Goal: Task Accomplishment & Management: Complete application form

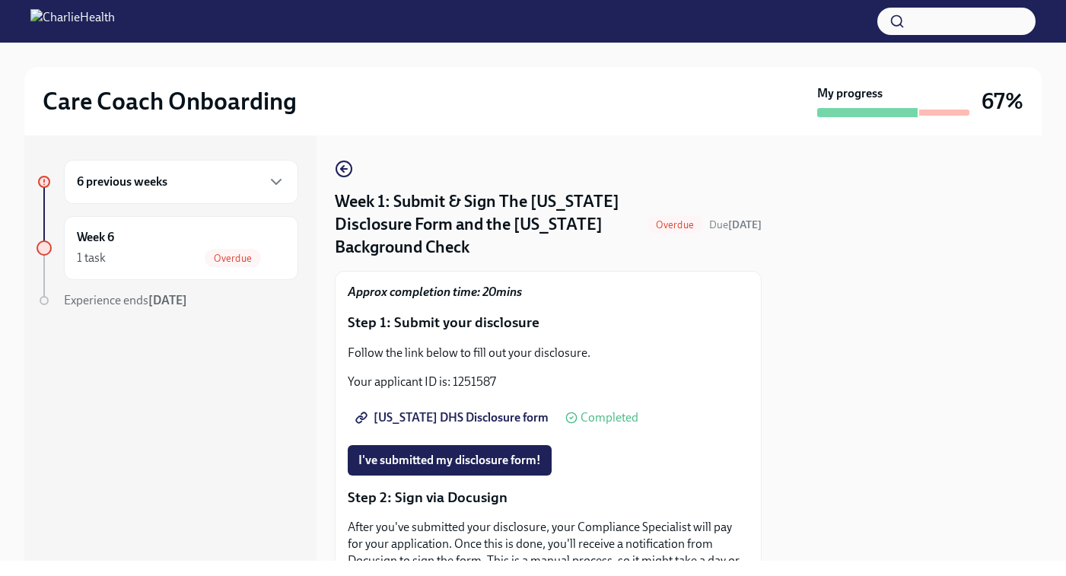
scroll to position [366, 0]
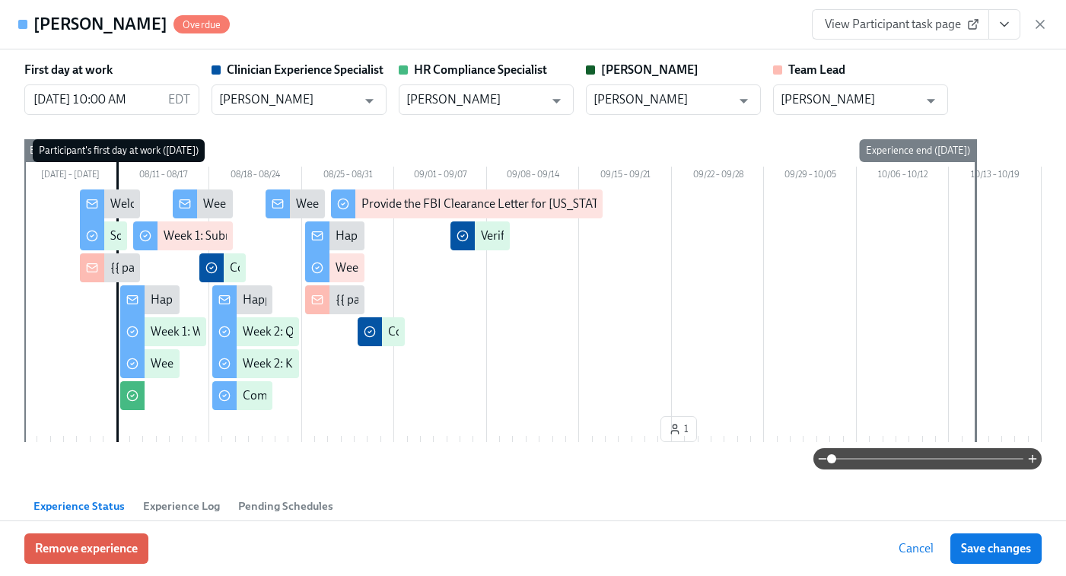
scroll to position [0, 7866]
click at [1042, 21] on icon "button" at bounding box center [1039, 24] width 15 height 15
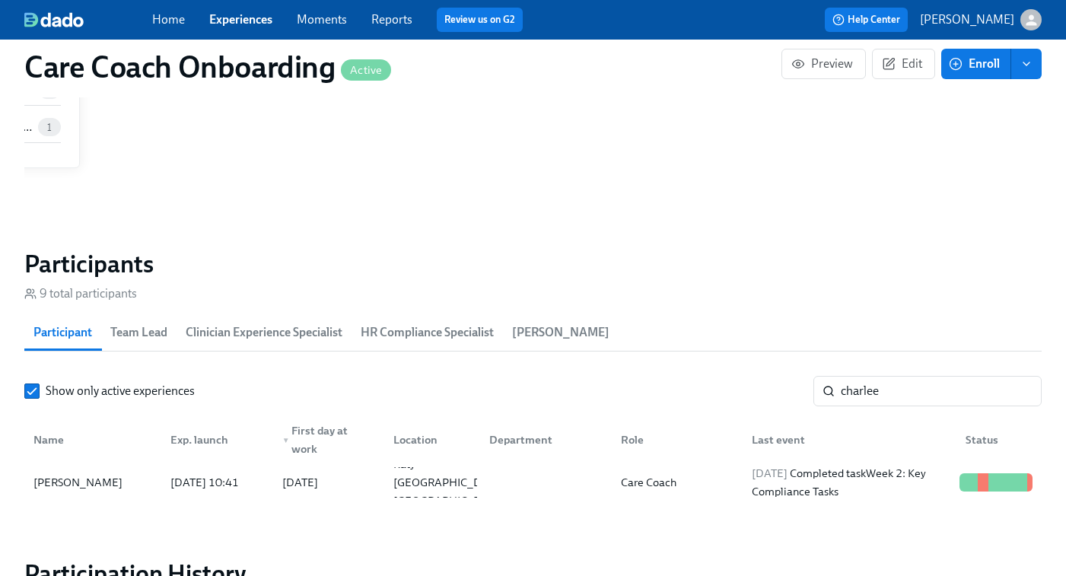
click at [231, 23] on link "Experiences" at bounding box center [240, 19] width 63 height 14
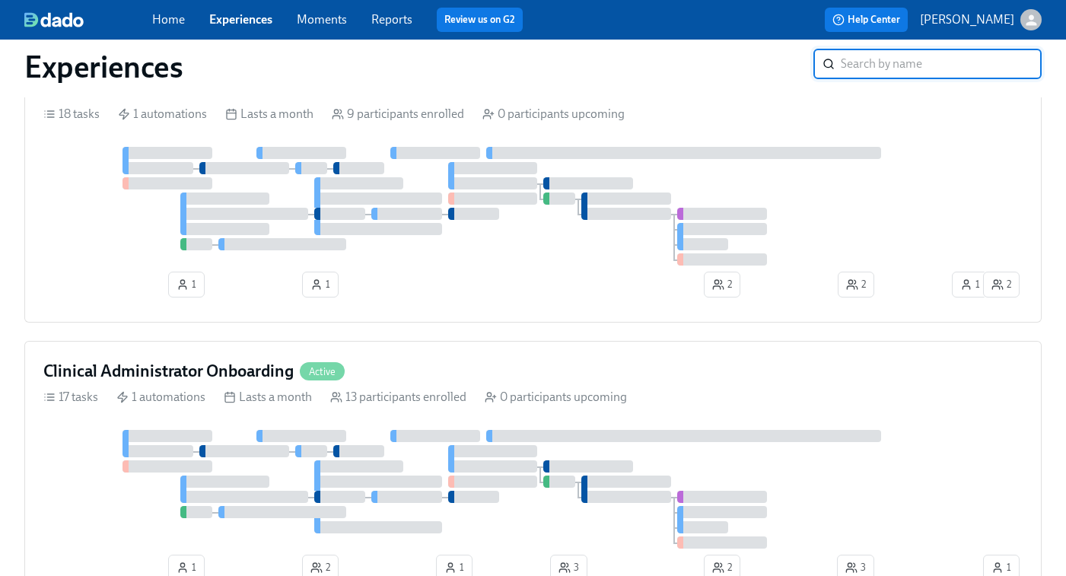
scroll to position [771, 0]
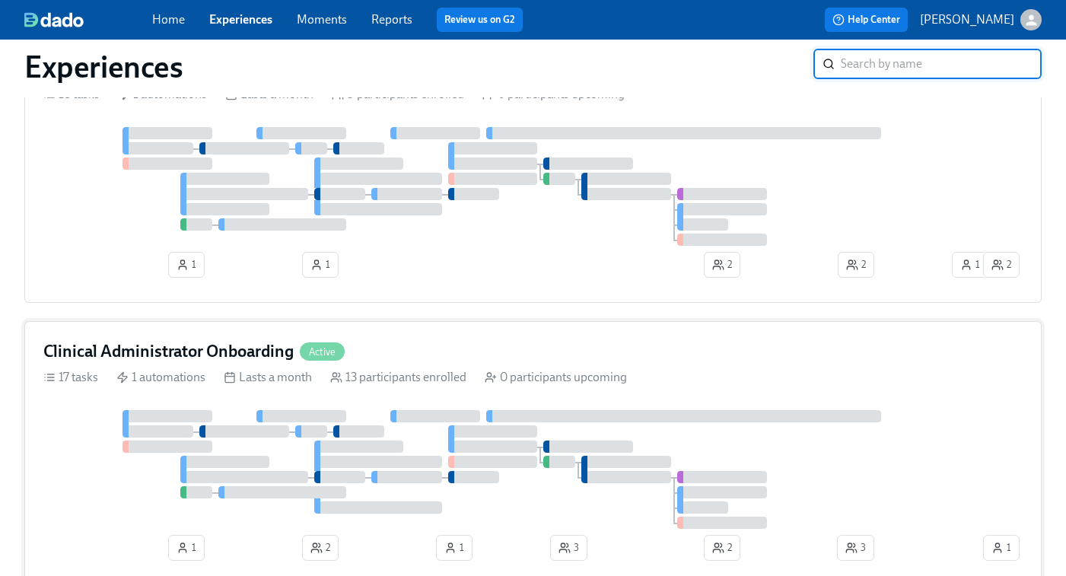
click at [437, 412] on div "Clinical Administrator Onboarding Active 17 tasks 1 automations Lasts a month 1…" at bounding box center [532, 453] width 1017 height 265
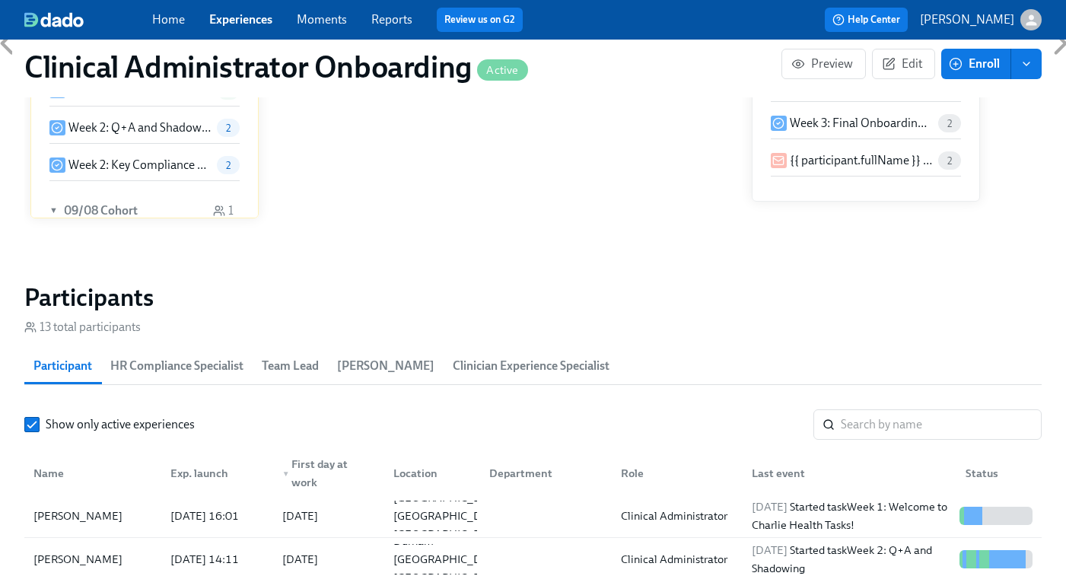
scroll to position [1271, 0]
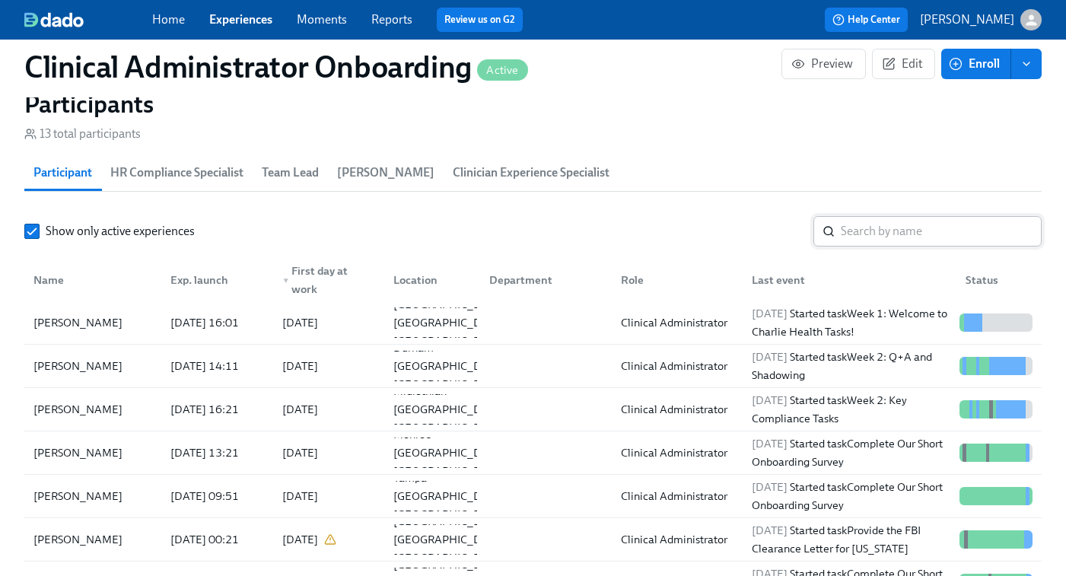
click at [856, 226] on input "search" at bounding box center [941, 231] width 201 height 30
paste input "[PERSON_NAME]"
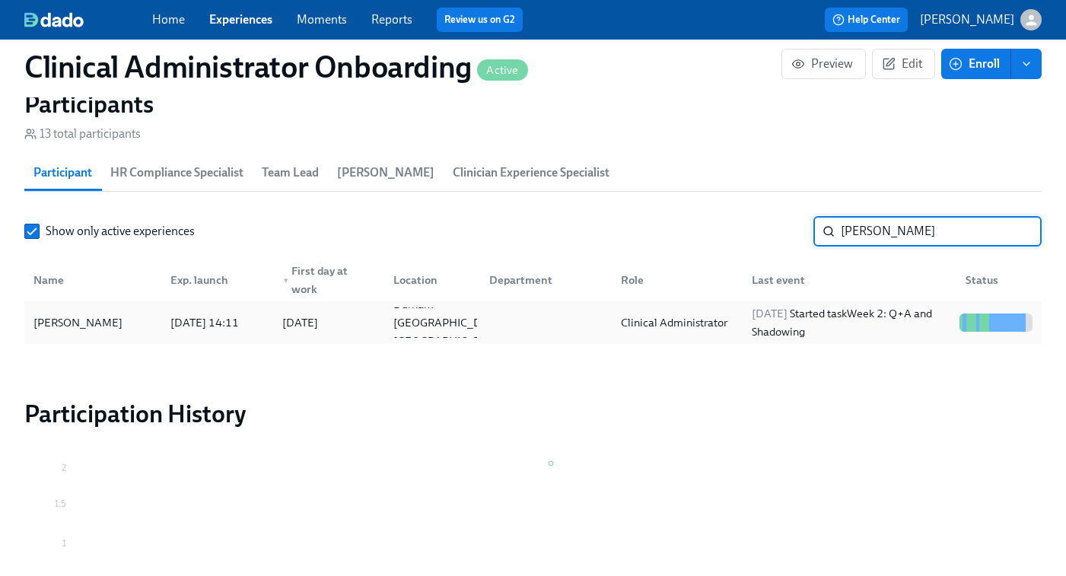
type input "[PERSON_NAME]"
click at [740, 335] on div "2025/09/22 Started task Week 2: Q+A and Shadowing" at bounding box center [847, 322] width 214 height 30
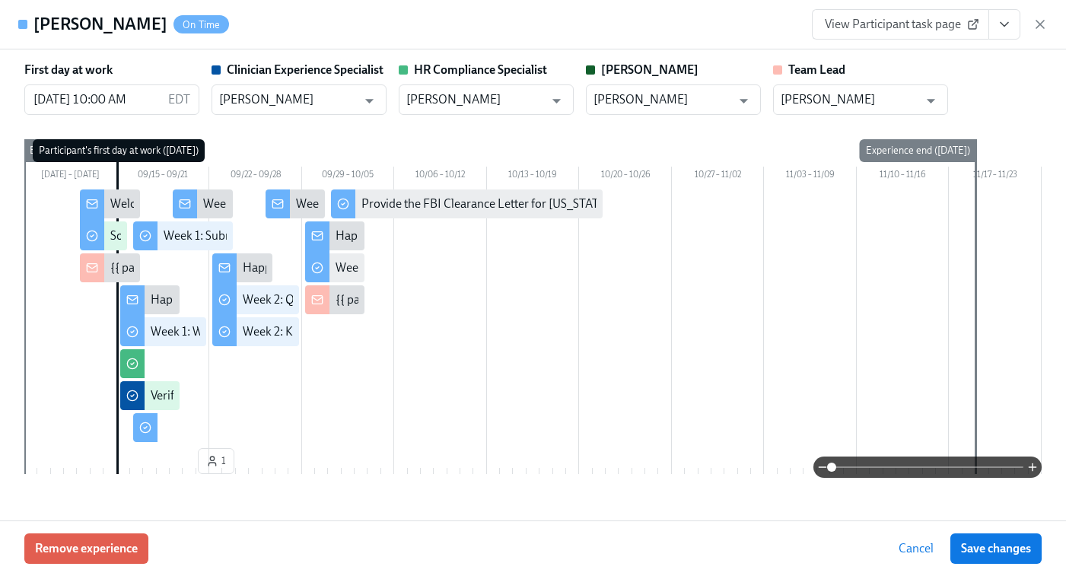
click at [902, 29] on span "View Participant task page" at bounding box center [900, 24] width 151 height 15
click at [997, 22] on icon "View task page" at bounding box center [1004, 24] width 15 height 15
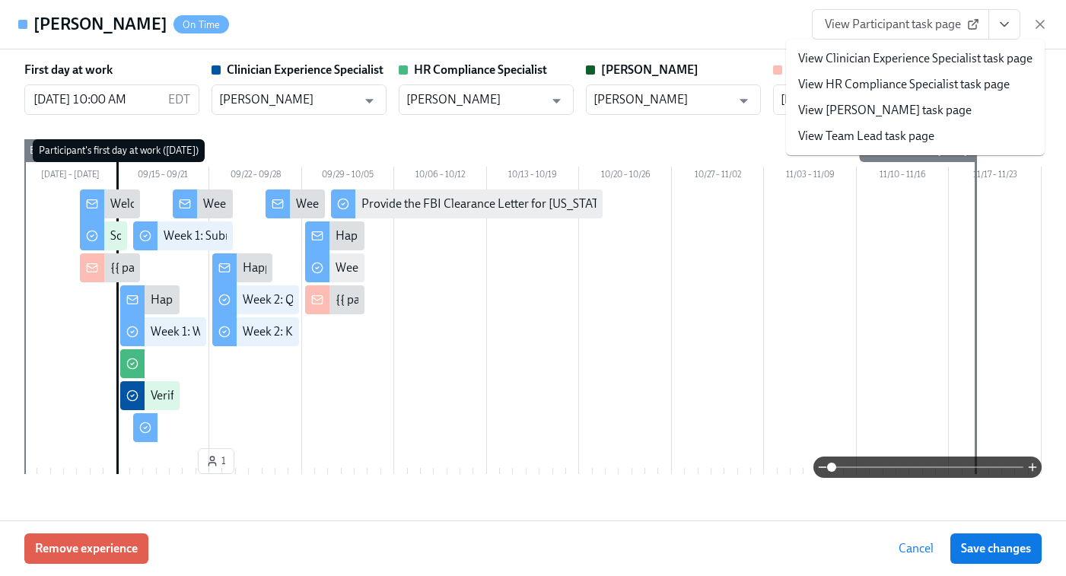
click at [870, 61] on link "View Clinician Experience Specialist task page" at bounding box center [915, 58] width 234 height 17
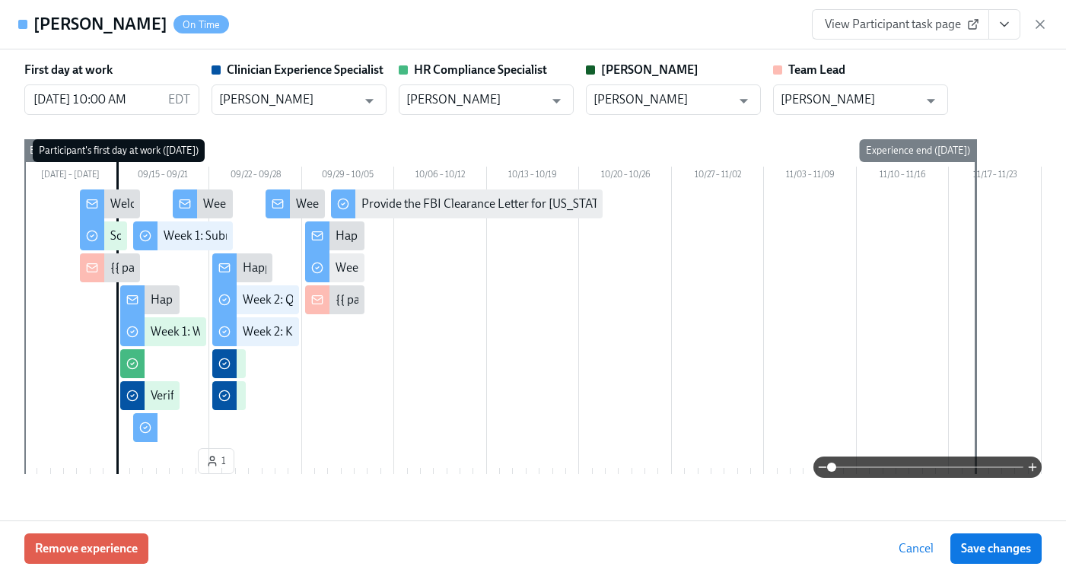
scroll to position [0, 9789]
click at [934, 24] on span "View Participant task page" at bounding box center [900, 24] width 151 height 15
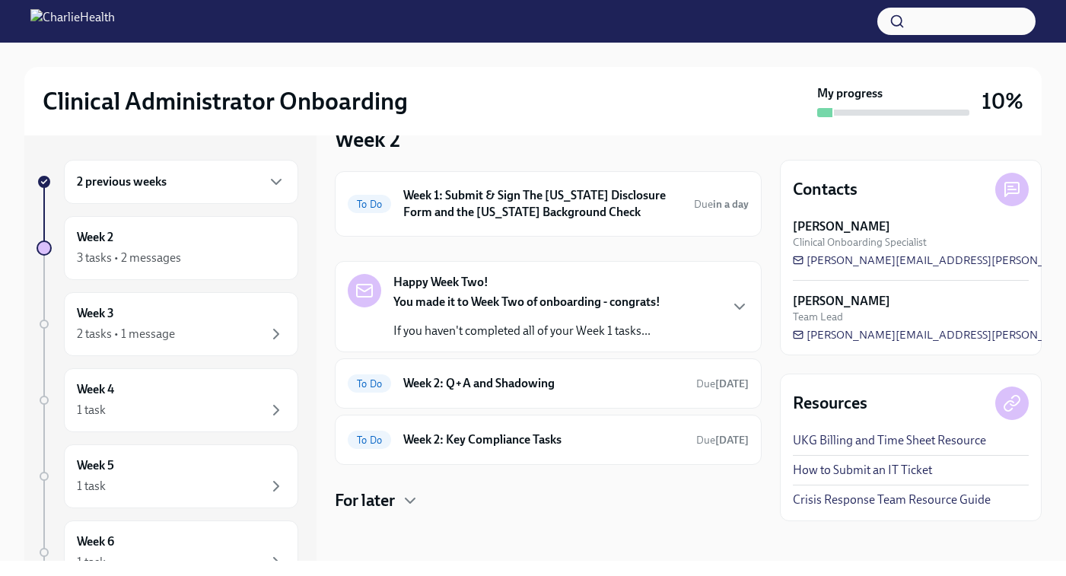
click at [377, 498] on h4 "For later" at bounding box center [365, 500] width 60 height 23
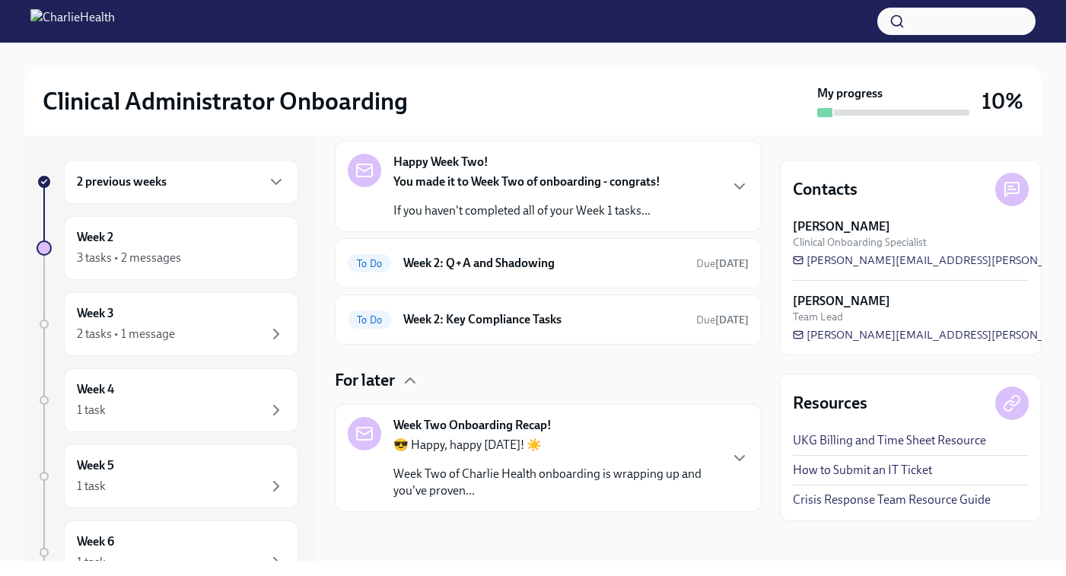
click at [145, 167] on div "2 previous weeks" at bounding box center [181, 182] width 234 height 44
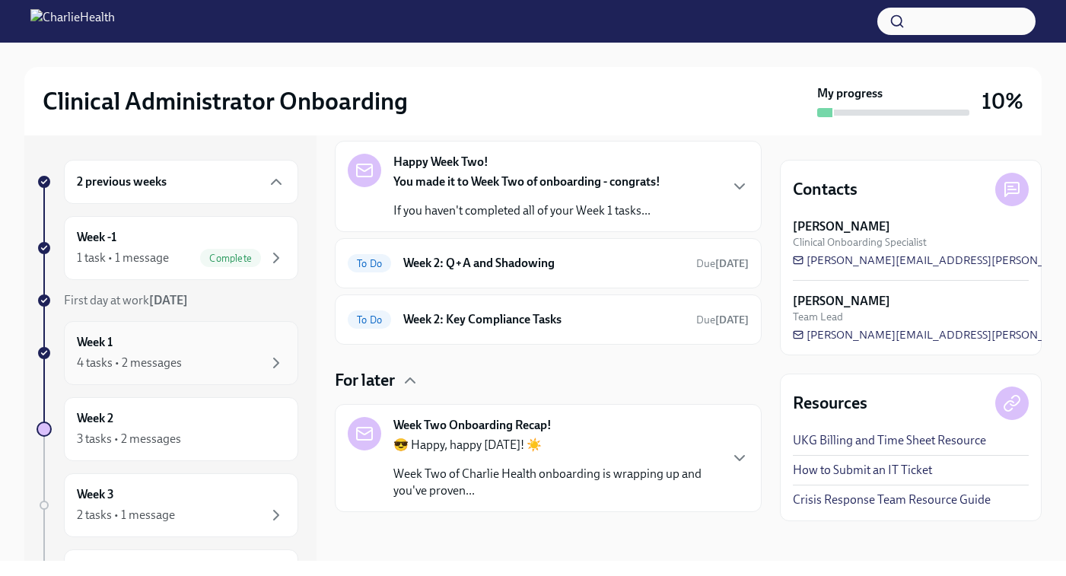
click at [148, 350] on div "Week 1 4 tasks • 2 messages" at bounding box center [181, 353] width 208 height 38
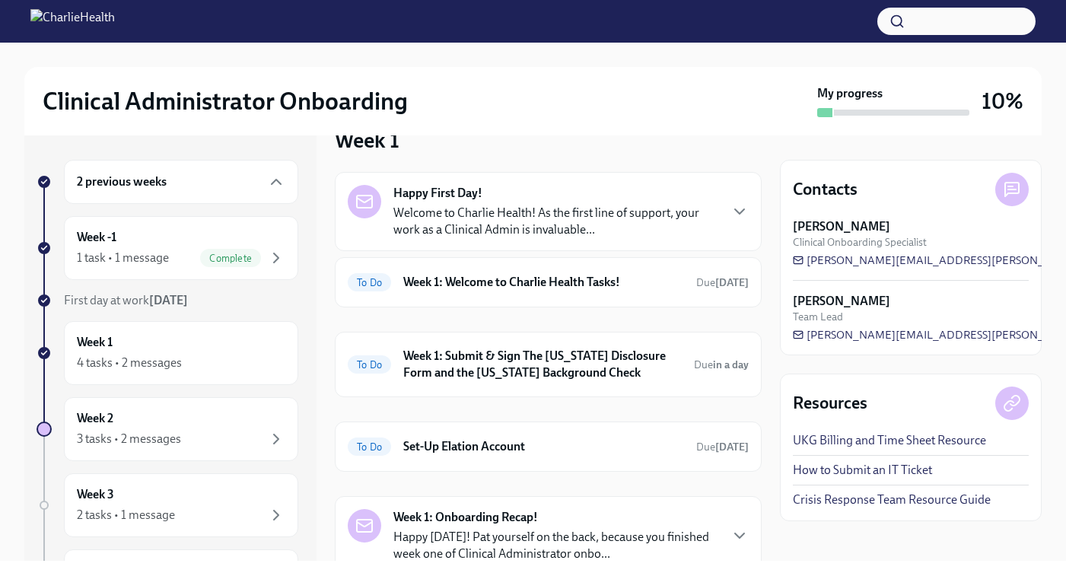
scroll to position [66, 0]
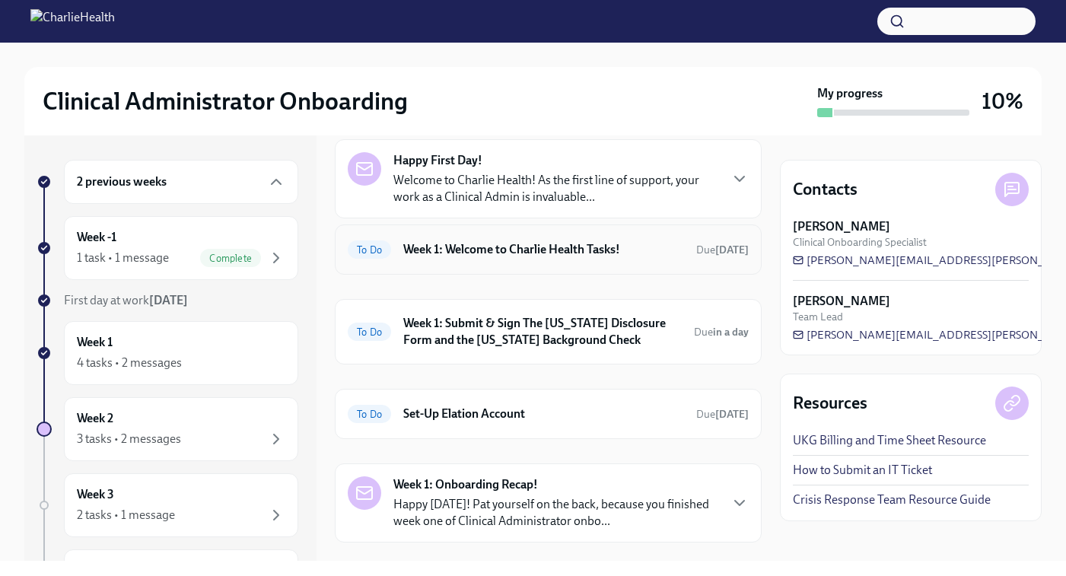
click at [472, 256] on h6 "Week 1: Welcome to Charlie Health Tasks!" at bounding box center [543, 249] width 281 height 17
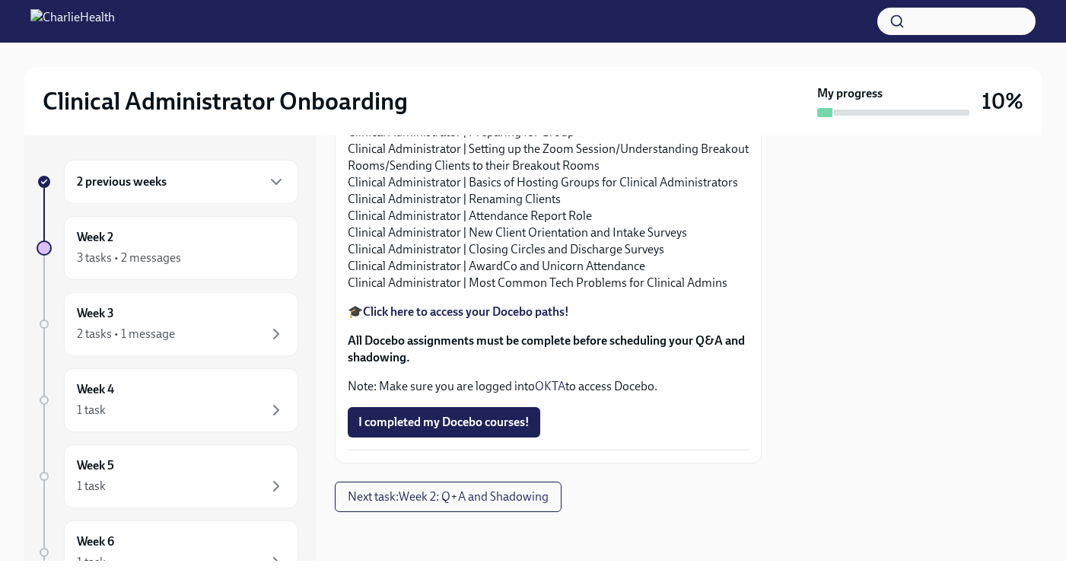
scroll to position [1741, 0]
click at [460, 424] on span "I completed my Docebo courses!" at bounding box center [443, 422] width 171 height 15
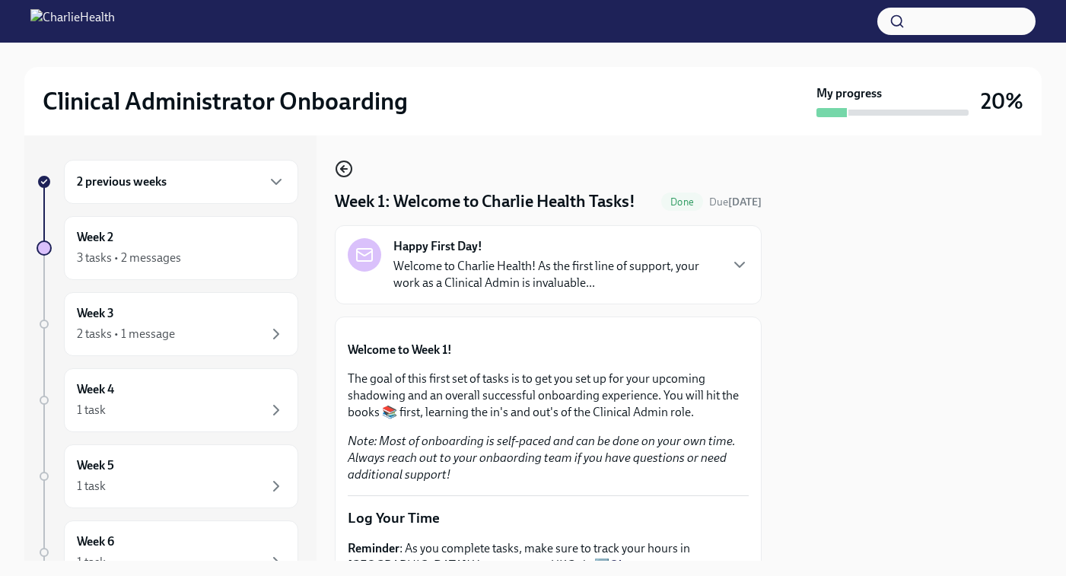
click at [342, 169] on icon "button" at bounding box center [344, 169] width 6 height 0
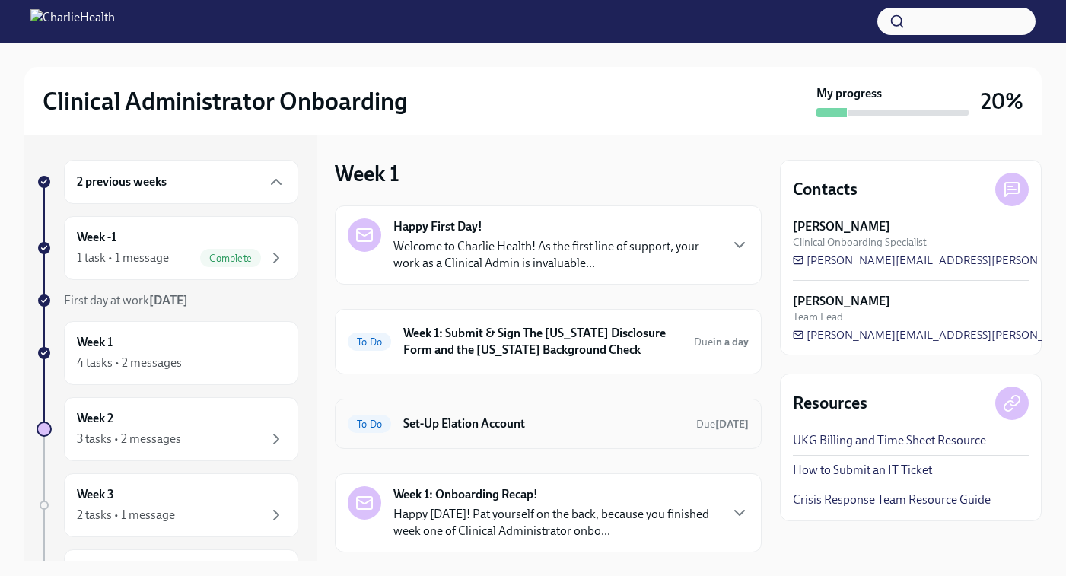
click at [469, 425] on h6 "Set-Up Elation Account" at bounding box center [543, 423] width 281 height 17
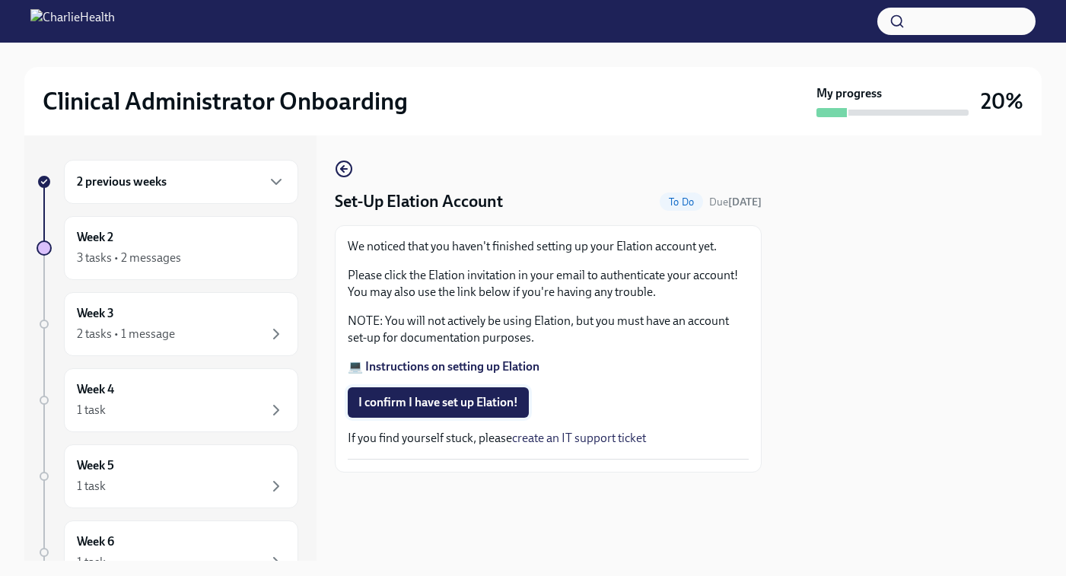
click at [418, 402] on span "I confirm I have set up Elation!" at bounding box center [438, 402] width 160 height 15
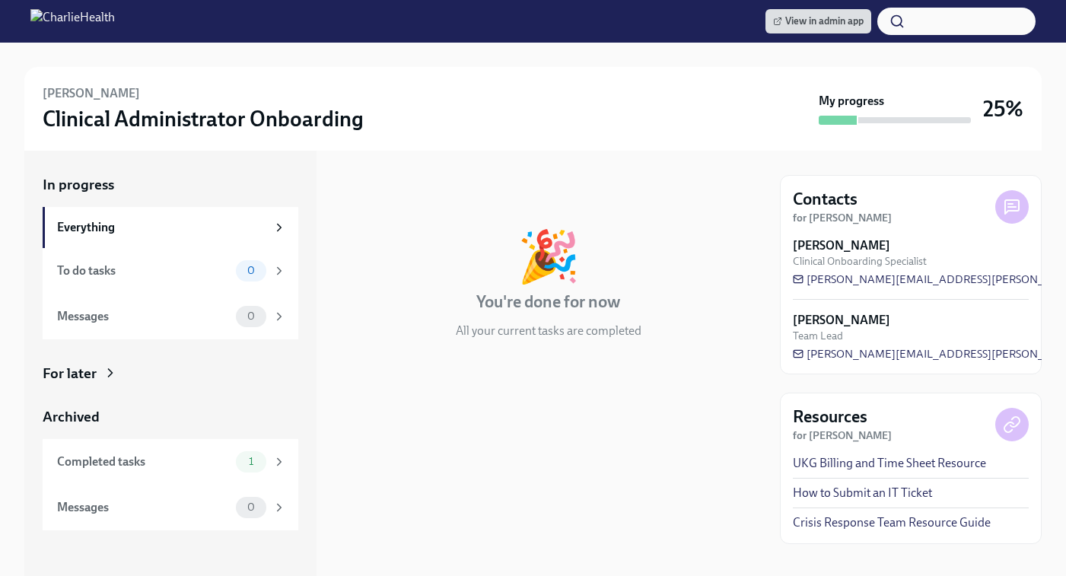
click at [87, 385] on div "In progress Everything To do tasks 0 Messages 0 For later Archived Completed ta…" at bounding box center [171, 352] width 256 height 355
click at [94, 367] on div "For later" at bounding box center [70, 374] width 54 height 20
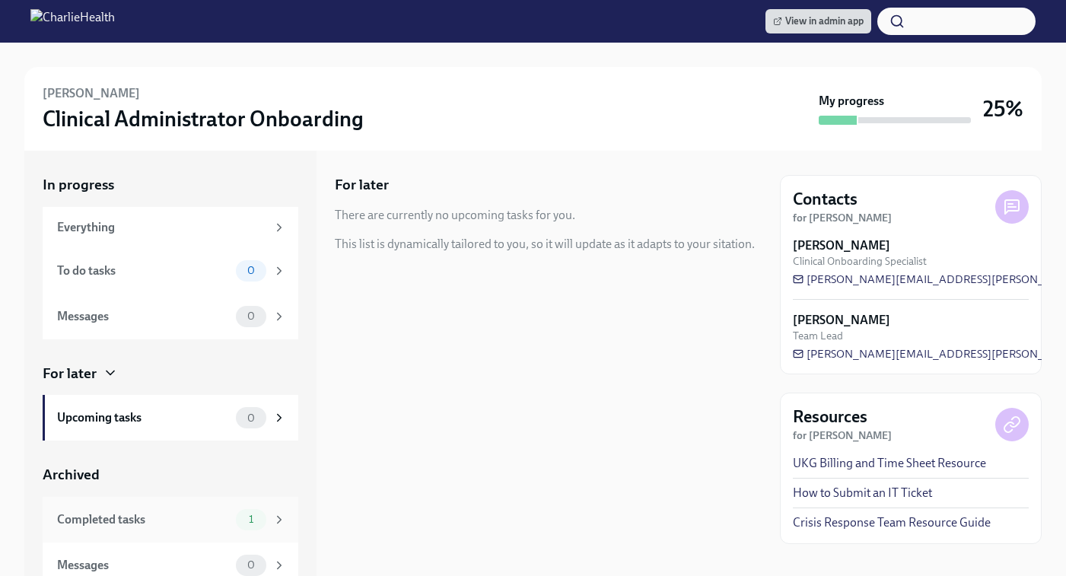
click at [145, 522] on div "Completed tasks" at bounding box center [143, 519] width 173 height 17
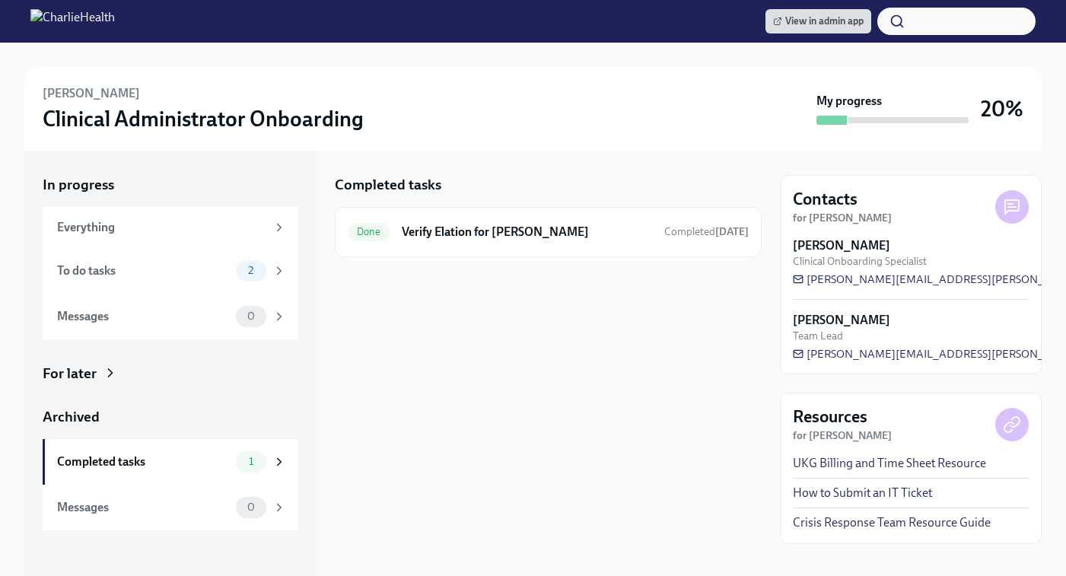
click at [97, 372] on div "For later" at bounding box center [171, 374] width 256 height 20
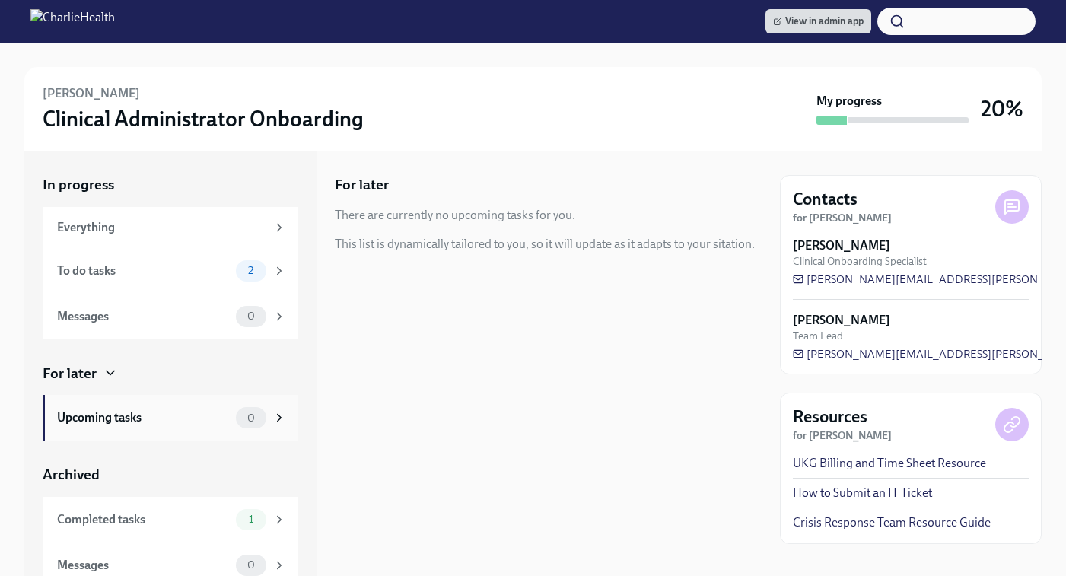
click at [121, 422] on div "Upcoming tasks" at bounding box center [143, 417] width 173 height 17
click at [161, 273] on div "To do tasks" at bounding box center [143, 270] width 173 height 17
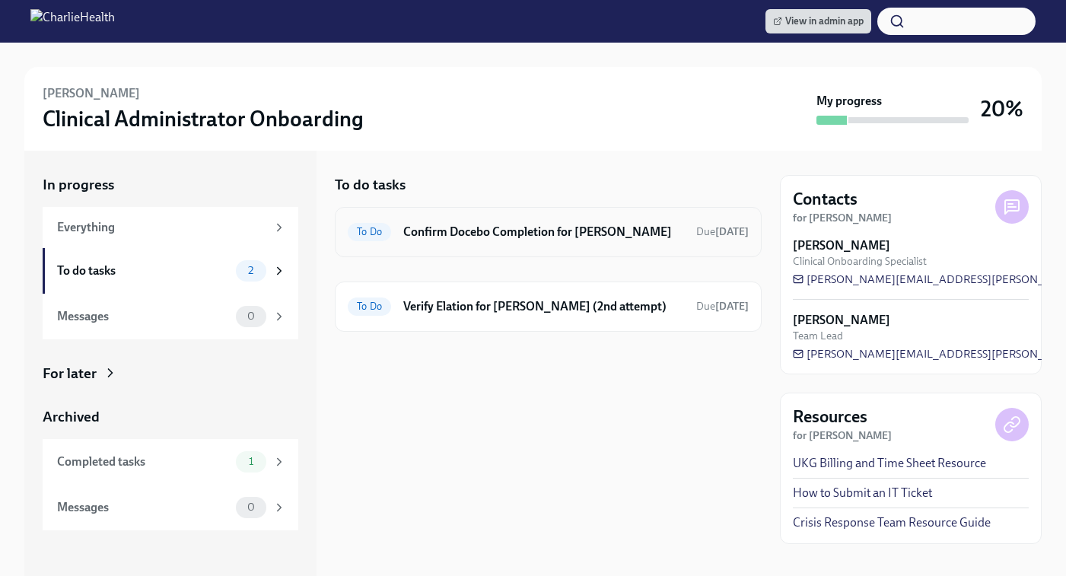
click at [465, 224] on h6 "Confirm Docebo Completion for [PERSON_NAME]" at bounding box center [543, 232] width 281 height 17
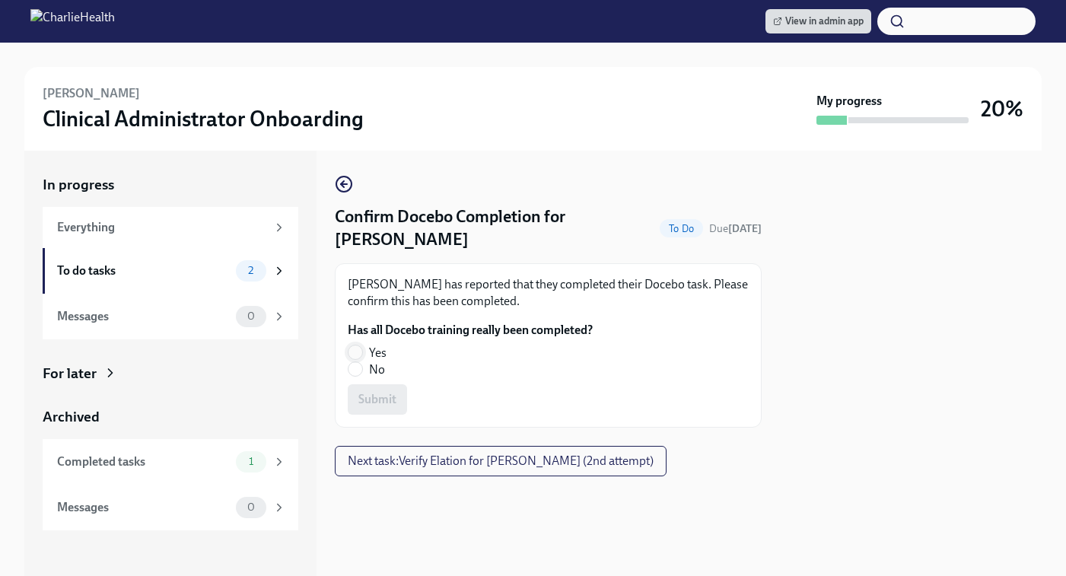
click at [358, 355] on input "Yes" at bounding box center [355, 352] width 14 height 14
radio input "true"
click at [367, 406] on span "Submit" at bounding box center [377, 399] width 38 height 15
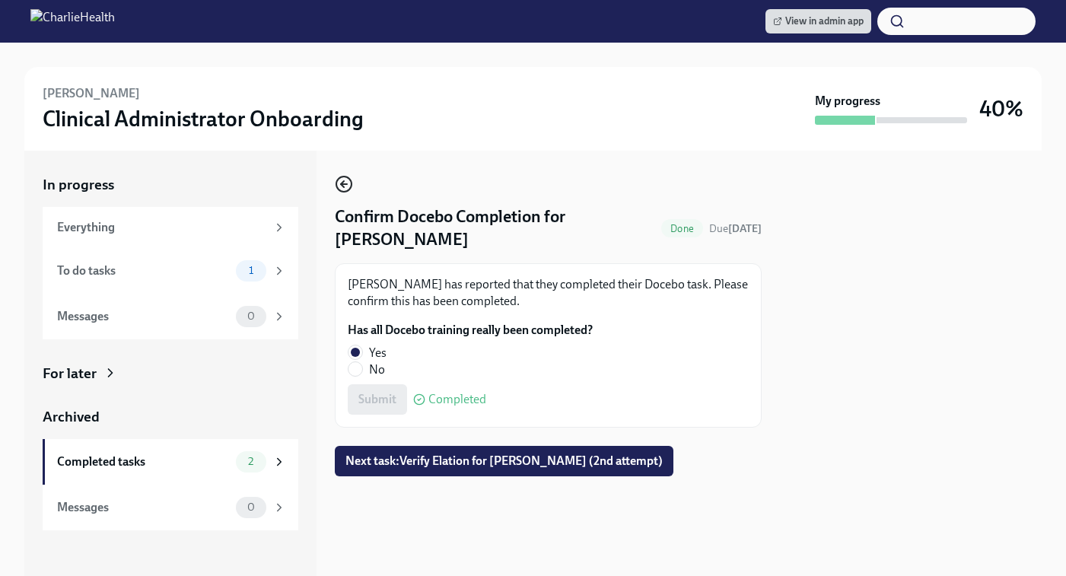
click at [342, 187] on icon "button" at bounding box center [342, 184] width 3 height 6
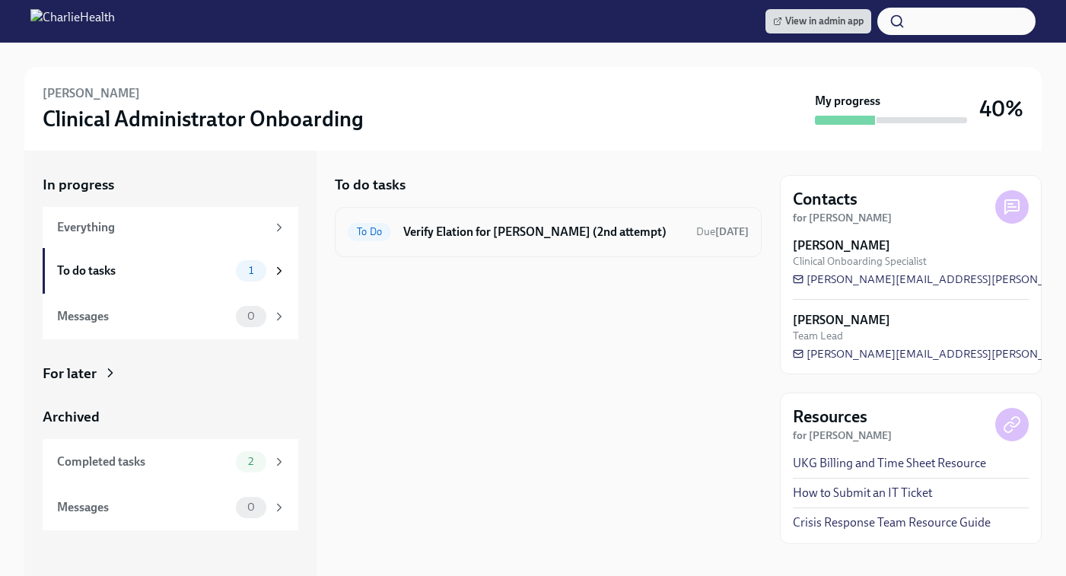
click at [550, 238] on h6 "Verify Elation for [PERSON_NAME] (2nd attempt)" at bounding box center [543, 232] width 281 height 17
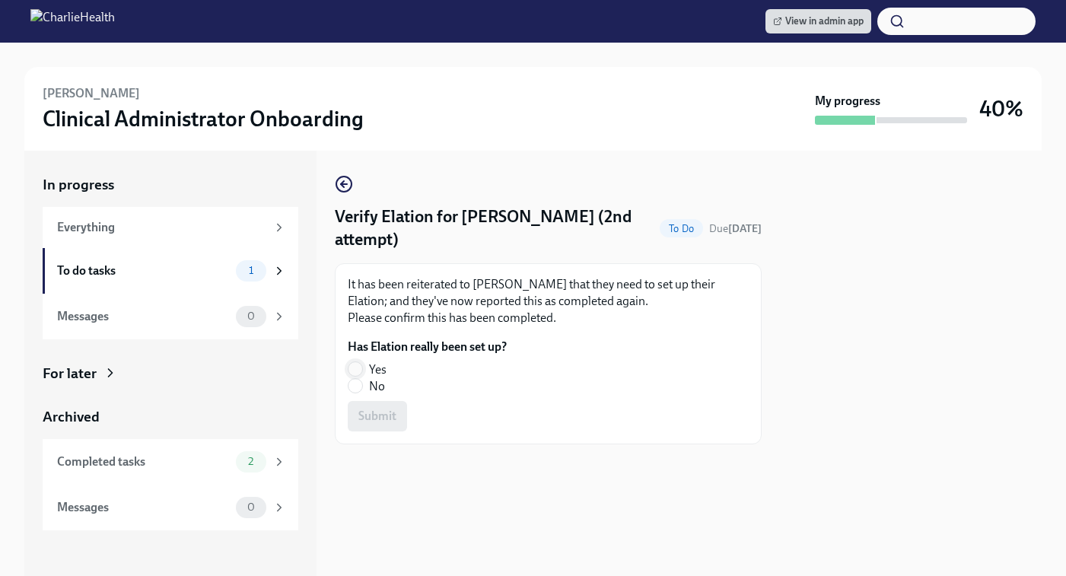
click at [357, 376] on input "Yes" at bounding box center [355, 369] width 14 height 14
radio input "true"
click at [370, 425] on button "Submit" at bounding box center [377, 416] width 59 height 30
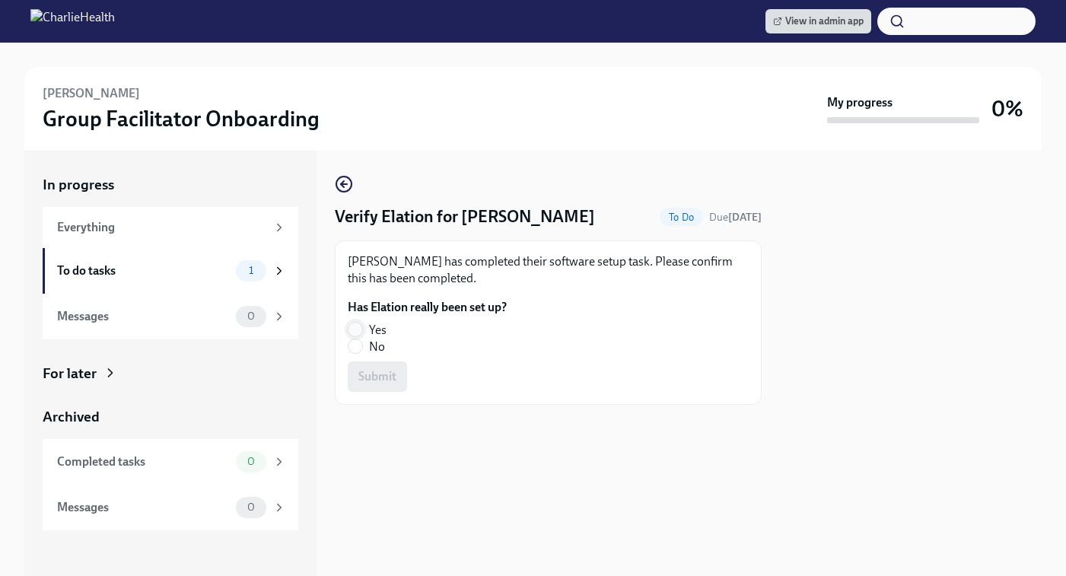
click at [357, 331] on input "Yes" at bounding box center [355, 330] width 14 height 14
radio input "true"
click at [377, 378] on span "Submit" at bounding box center [377, 376] width 38 height 15
